Goal: Transaction & Acquisition: Purchase product/service

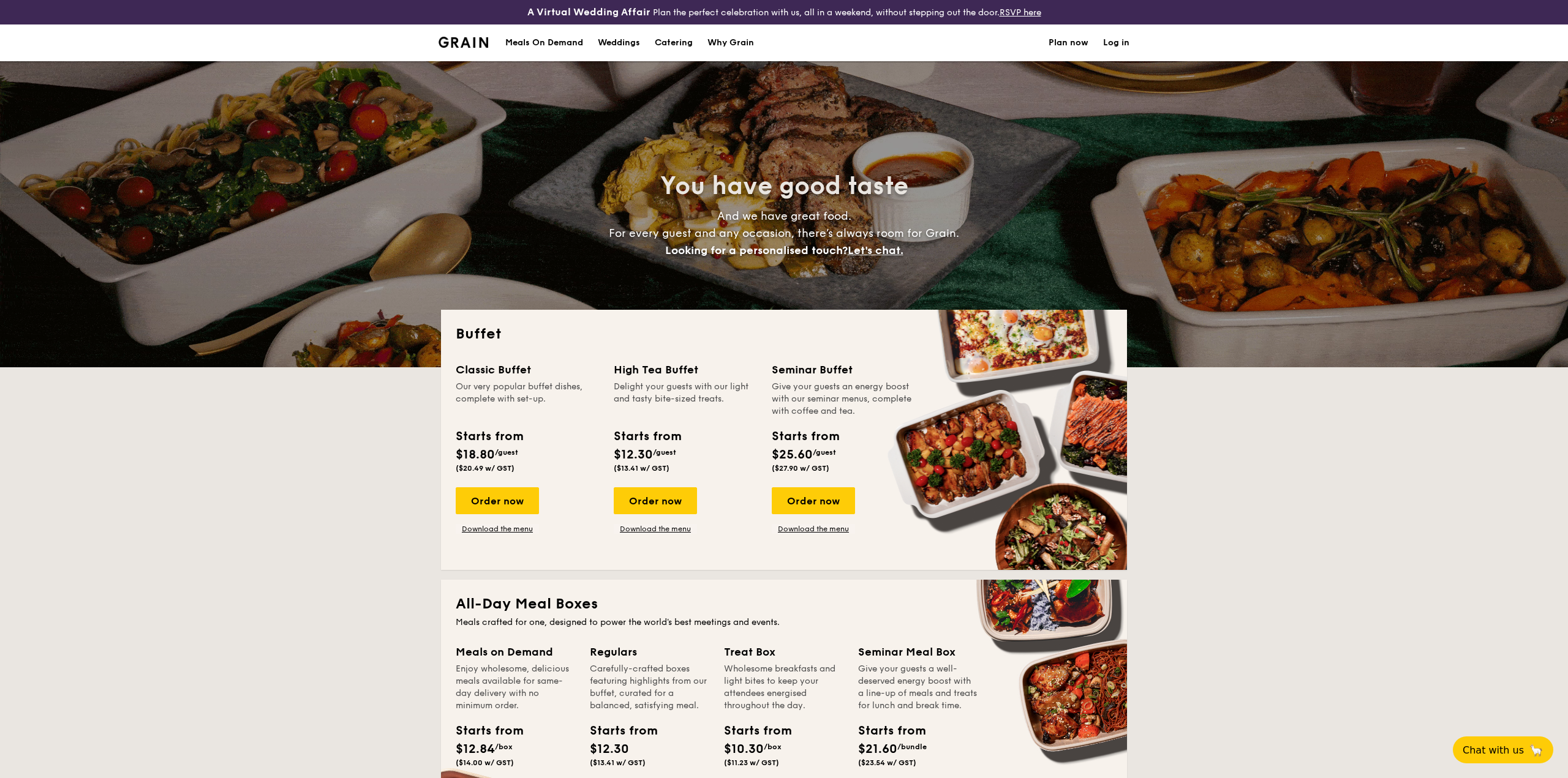
select select
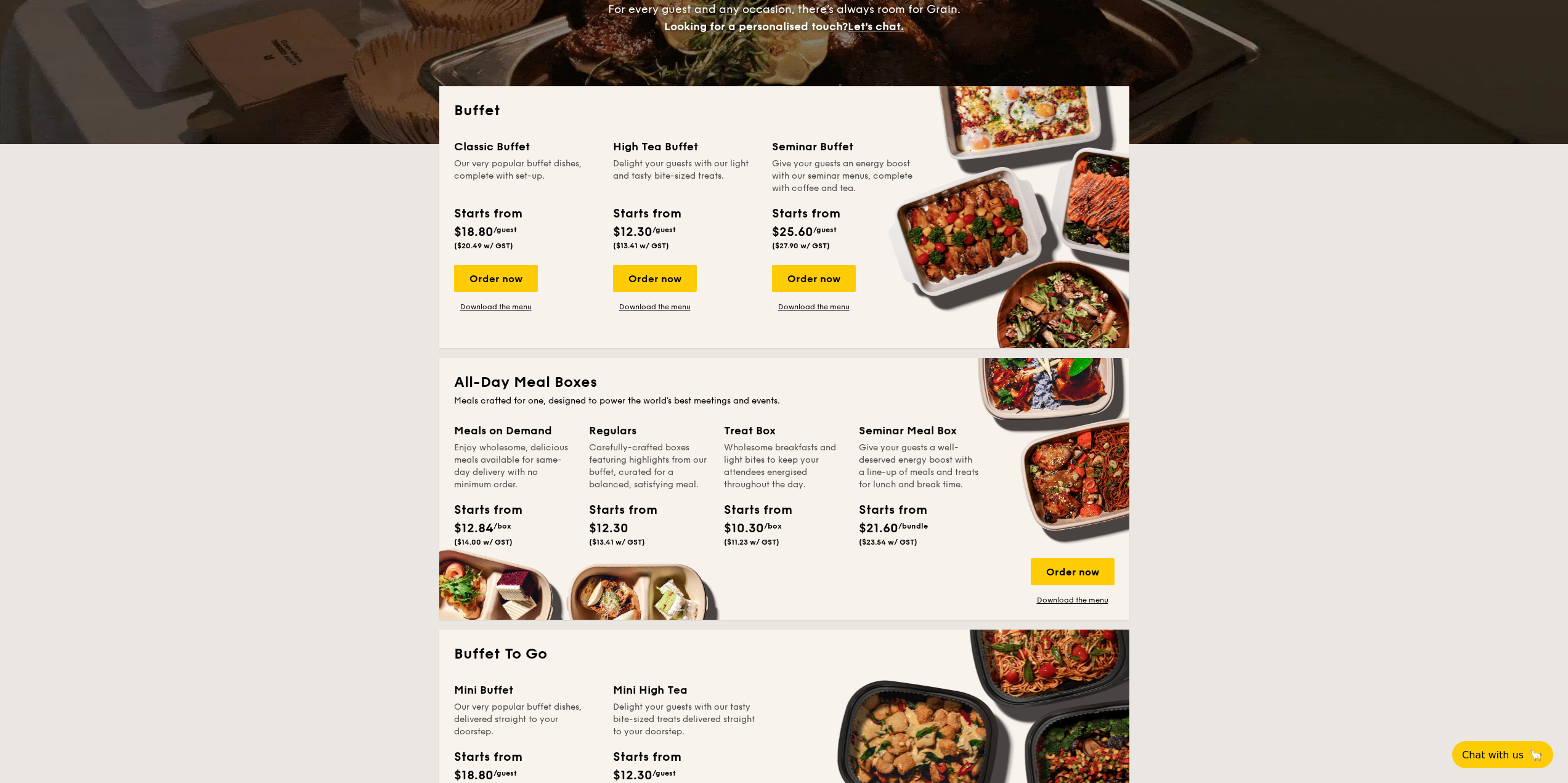
scroll to position [185, 0]
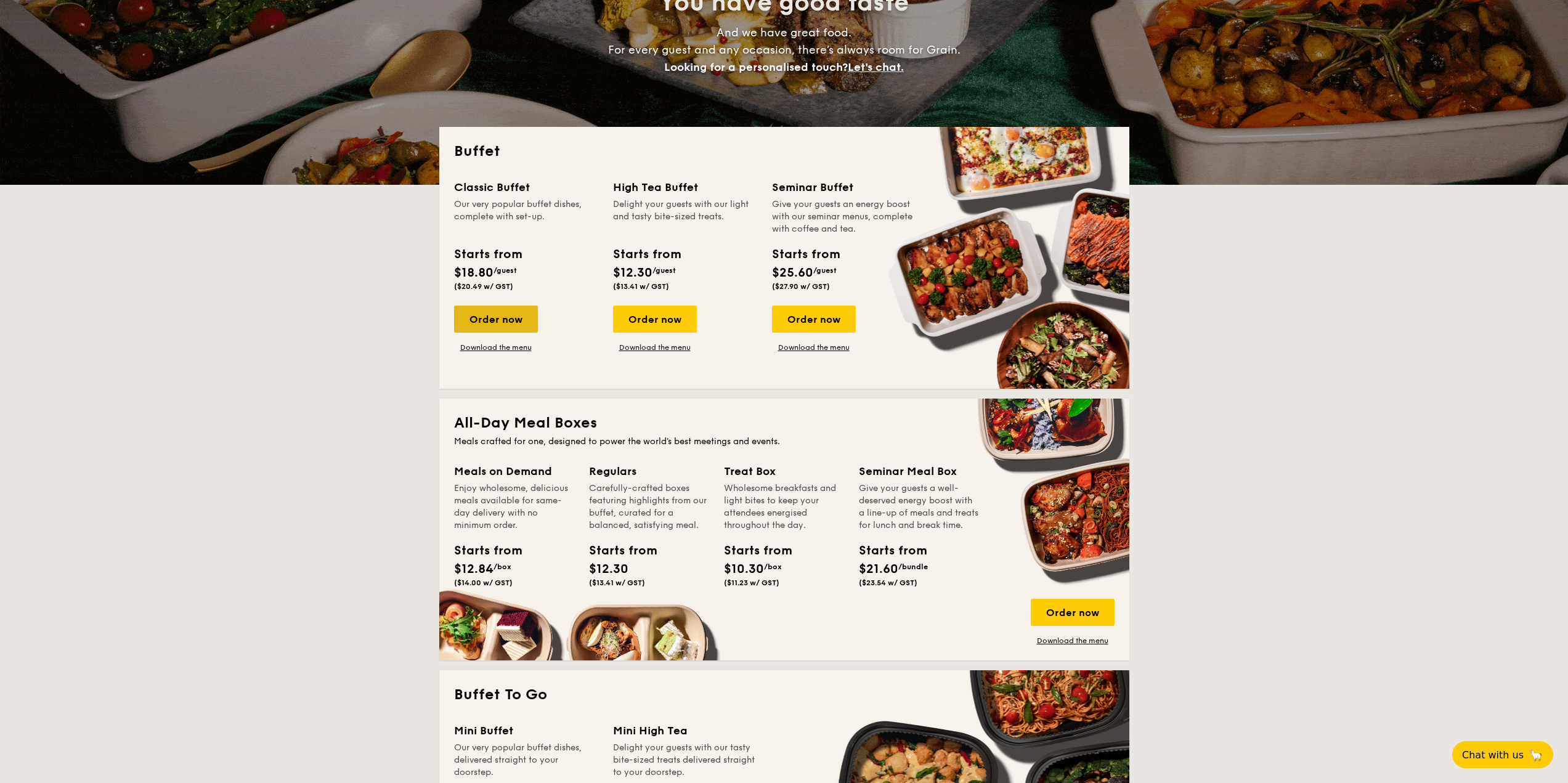
click at [521, 315] on div "Order now" at bounding box center [495, 319] width 84 height 27
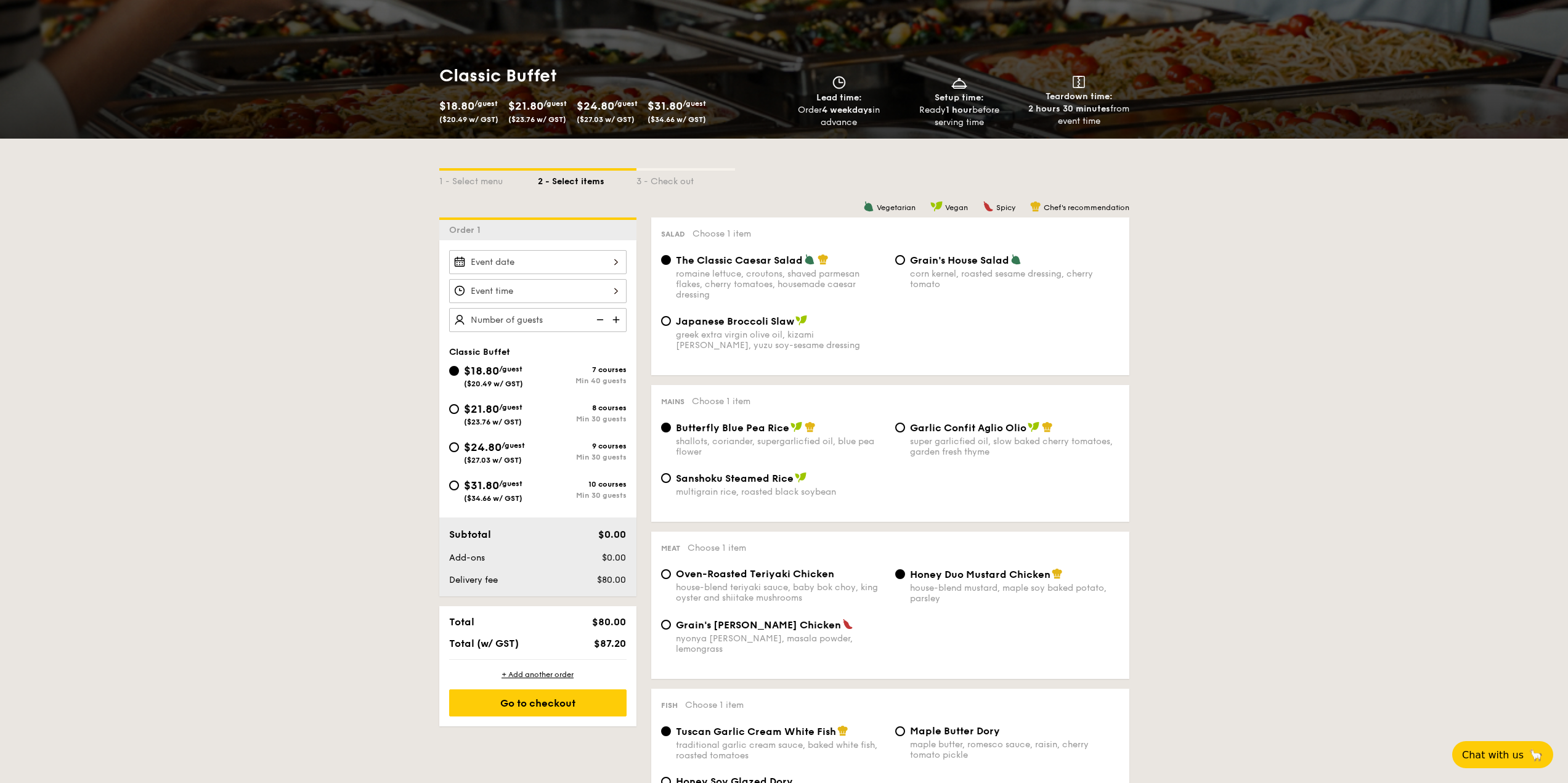
scroll to position [123, 0]
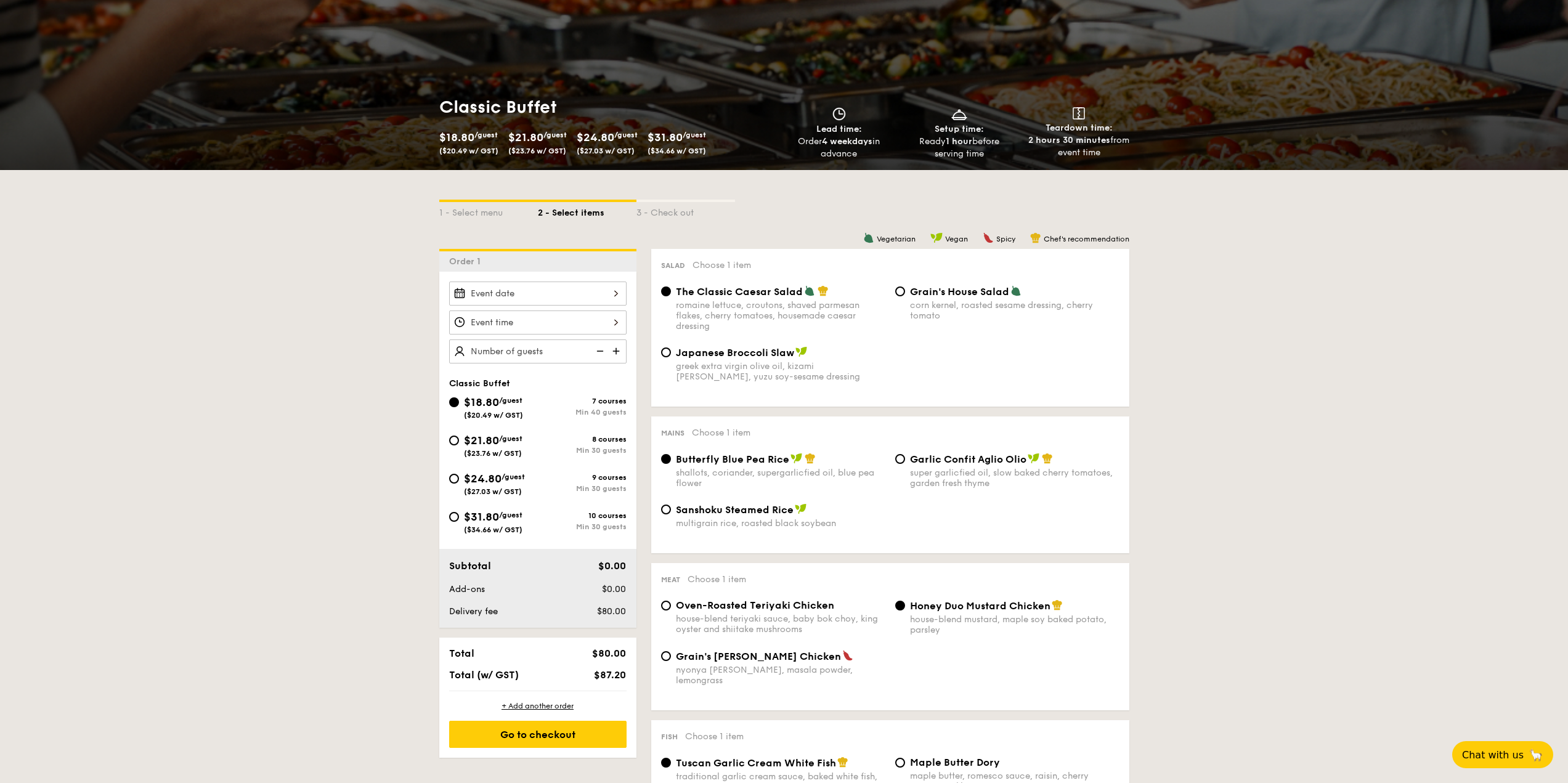
click at [466, 452] on span "($23.76 w/ GST)" at bounding box center [493, 454] width 58 height 9
click at [459, 446] on input "$21.80 /guest ($23.76 w/ GST) 8 courses Min 30 guests" at bounding box center [454, 441] width 10 height 10
radio input "true"
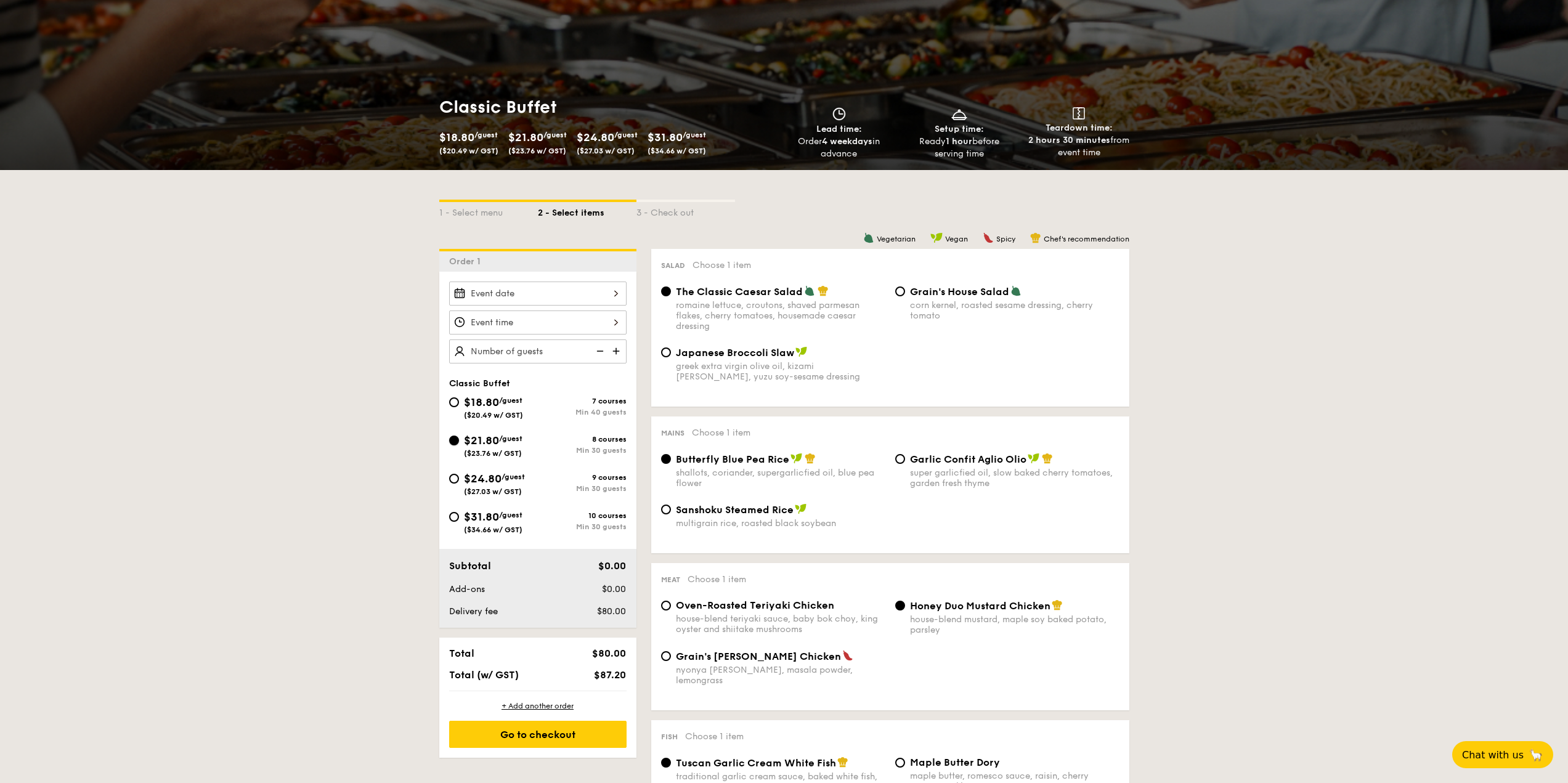
radio input "true"
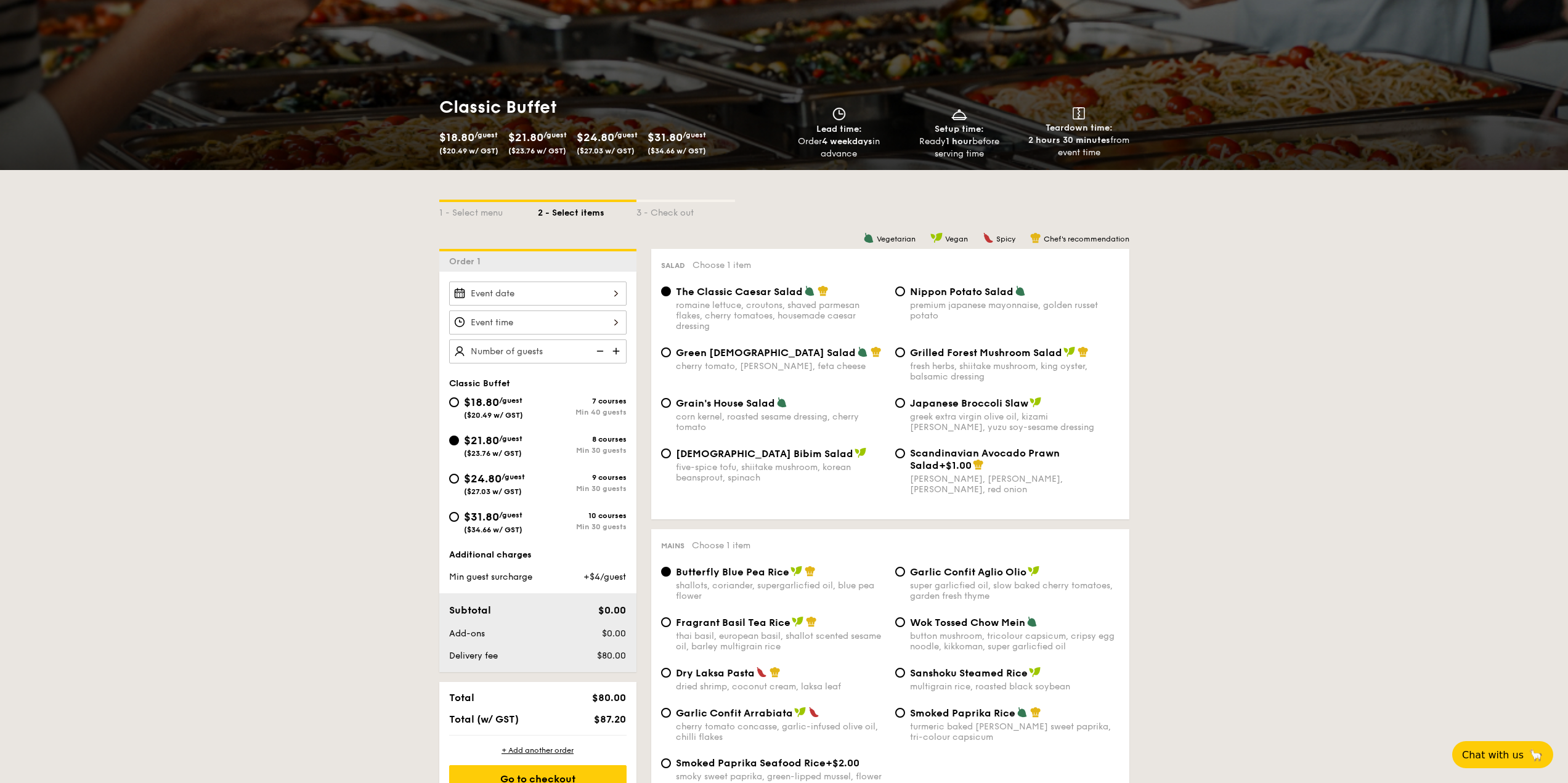
click at [473, 480] on span "$24.80" at bounding box center [483, 479] width 38 height 14
click at [459, 480] on input "$24.80 /guest ($27.03 w/ GST) 9 courses Min 30 guests" at bounding box center [454, 479] width 10 height 10
radio input "true"
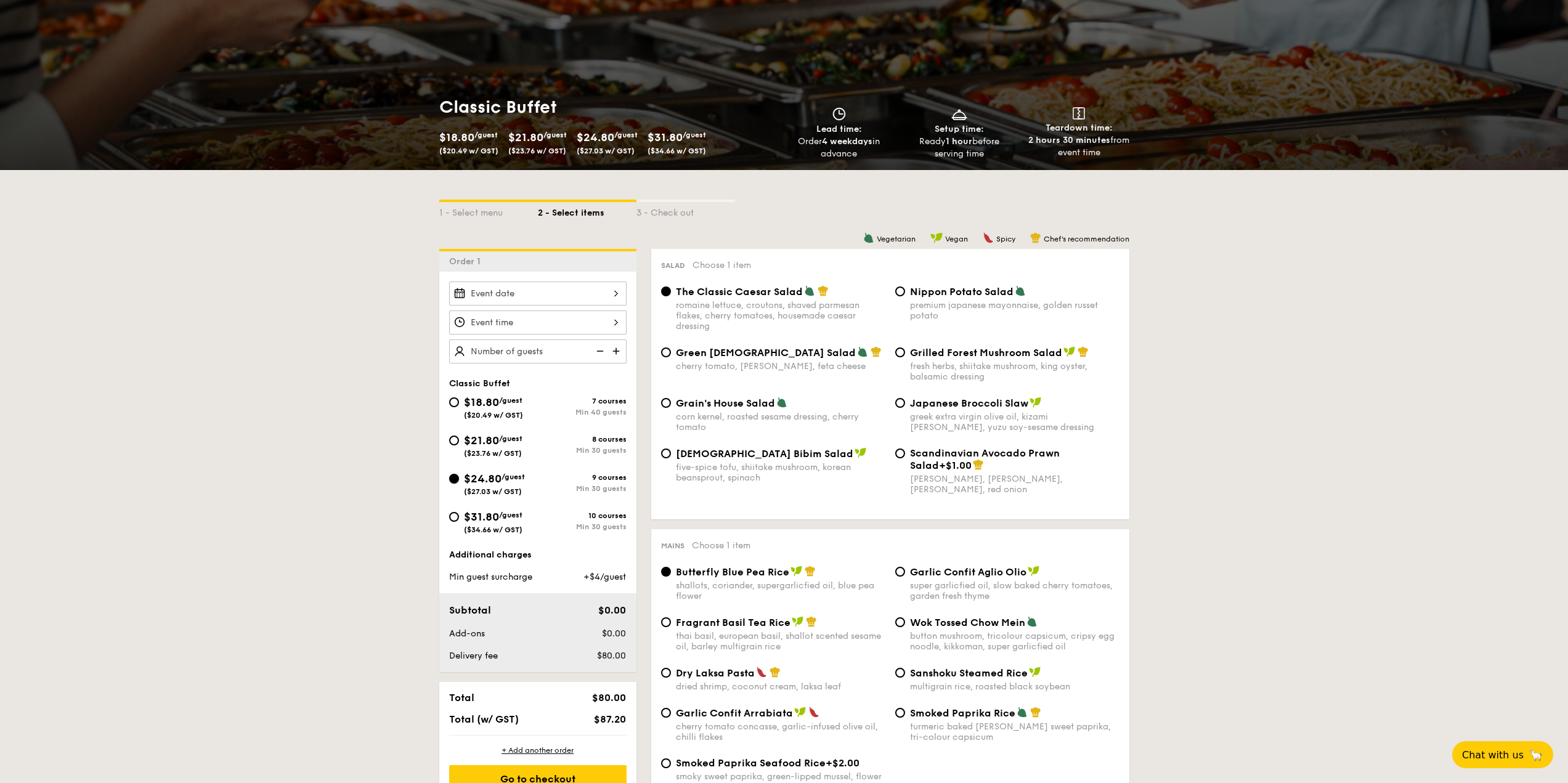
radio input "true"
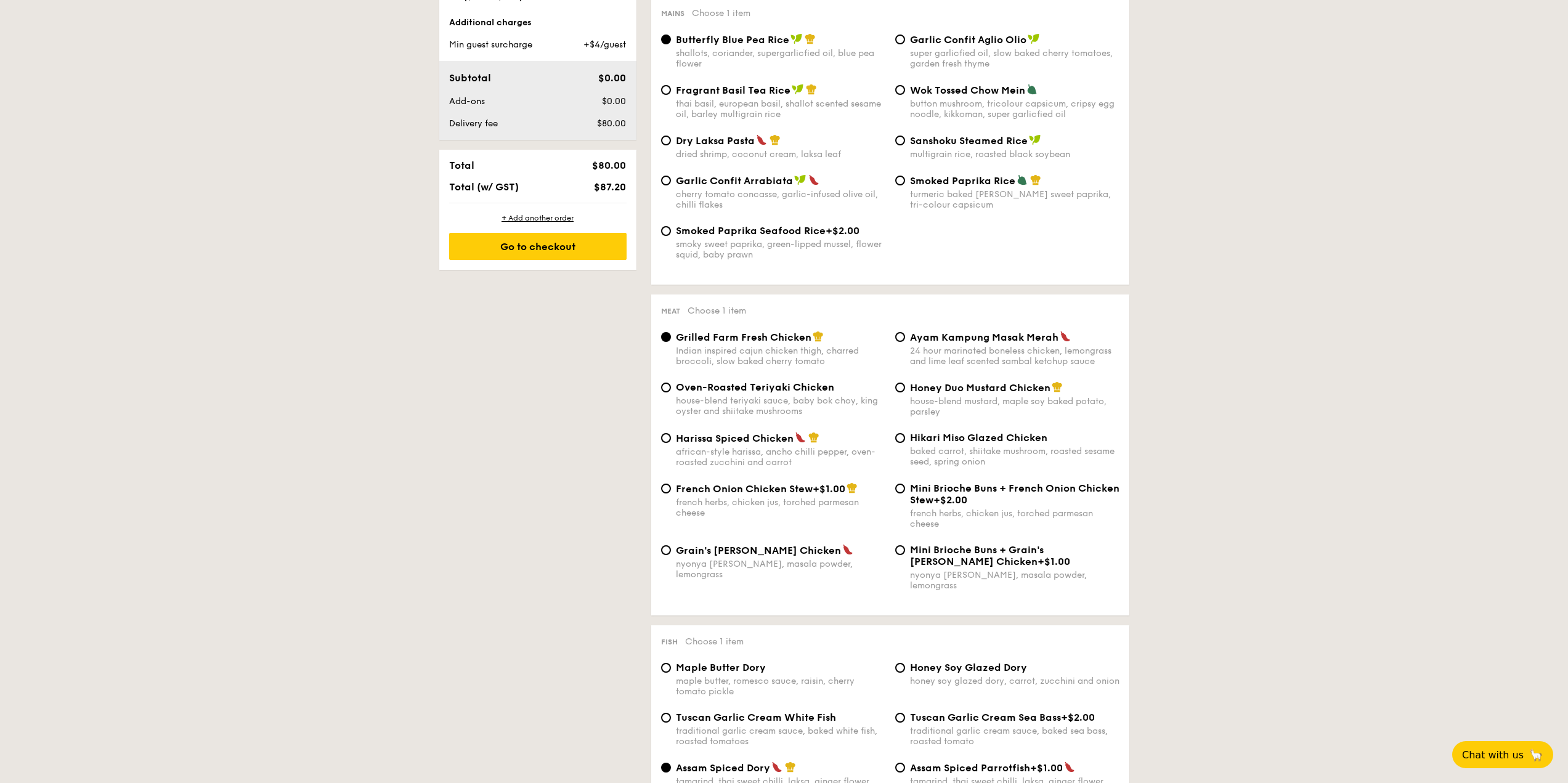
scroll to position [678, 0]
